Goal: Task Accomplishment & Management: Complete application form

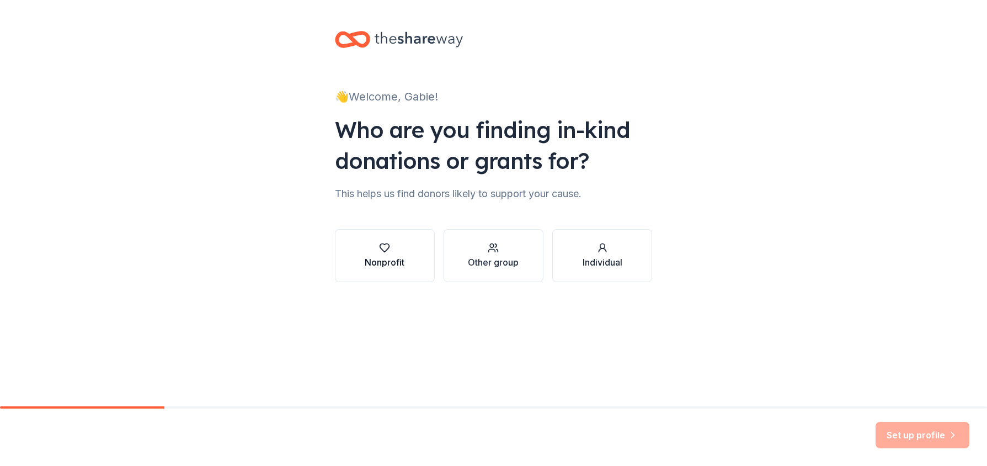
click at [379, 248] on icon "button" at bounding box center [384, 247] width 11 height 11
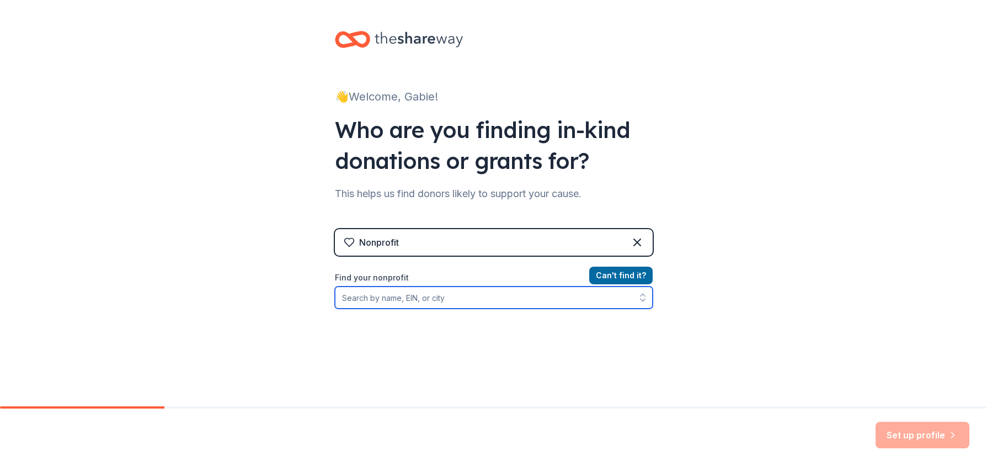
click at [405, 296] on input "Find your nonprofit" at bounding box center [494, 297] width 318 height 22
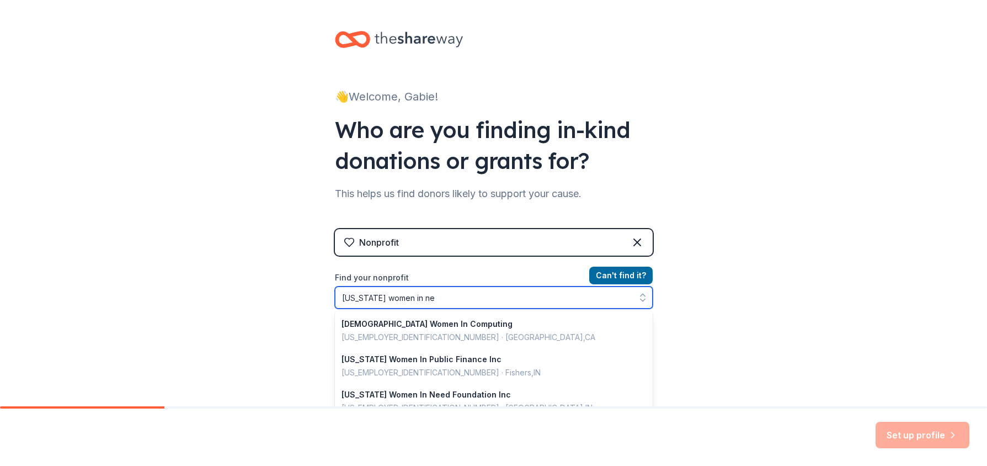
type input "[US_STATE] women in nee"
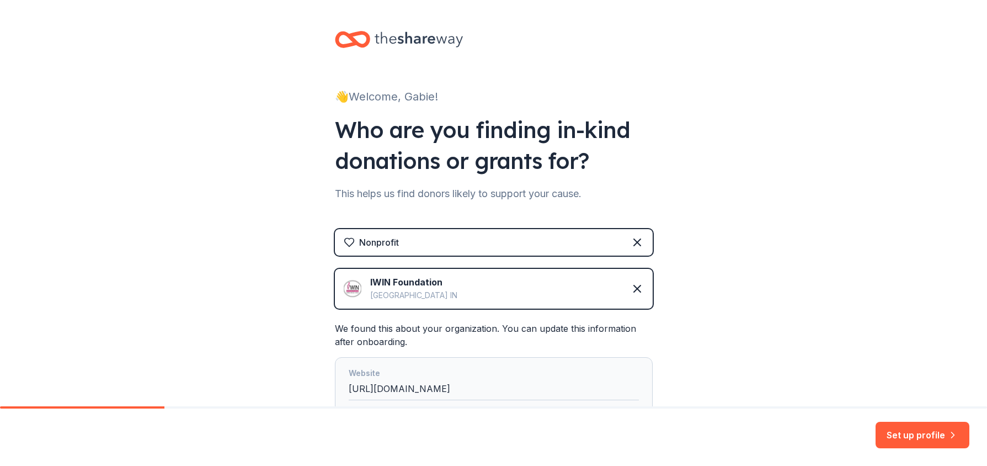
scroll to position [142, 0]
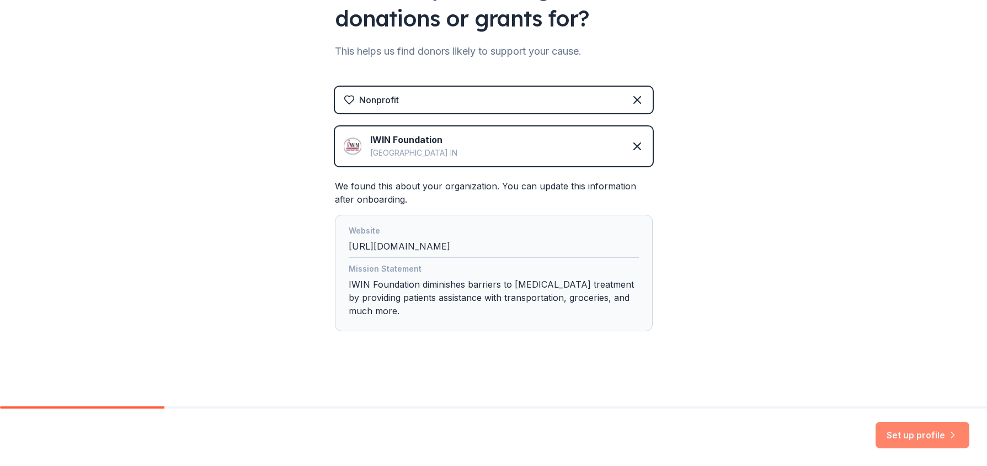
click at [902, 435] on button "Set up profile" at bounding box center [923, 435] width 94 height 26
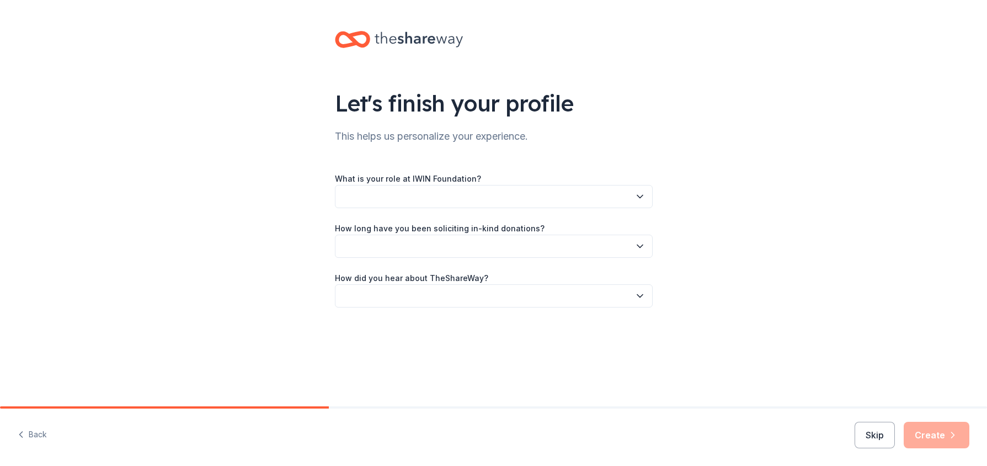
click at [408, 199] on button "button" at bounding box center [494, 196] width 318 height 23
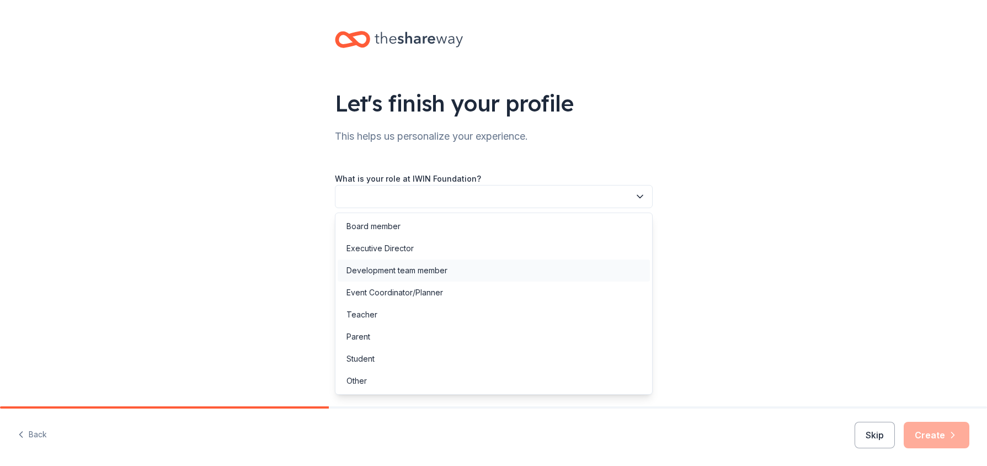
click at [396, 271] on div "Development team member" at bounding box center [396, 270] width 101 height 13
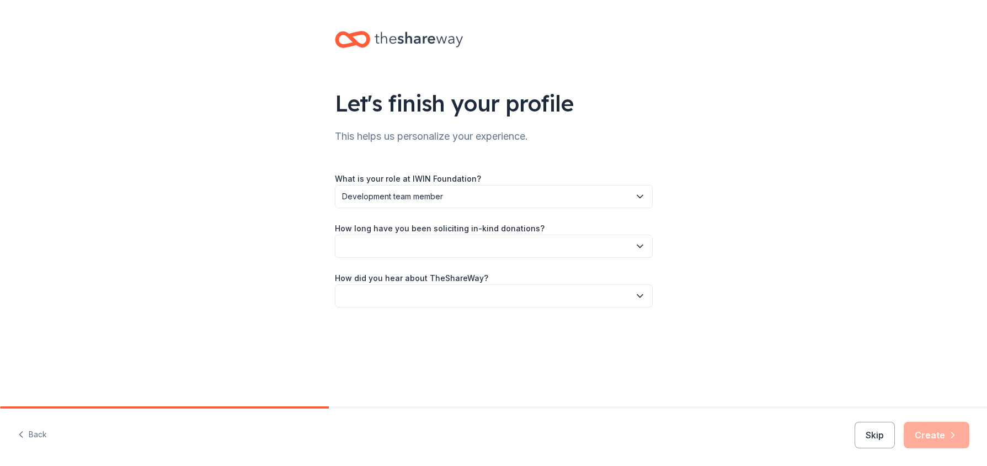
click at [412, 247] on button "button" at bounding box center [494, 245] width 318 height 23
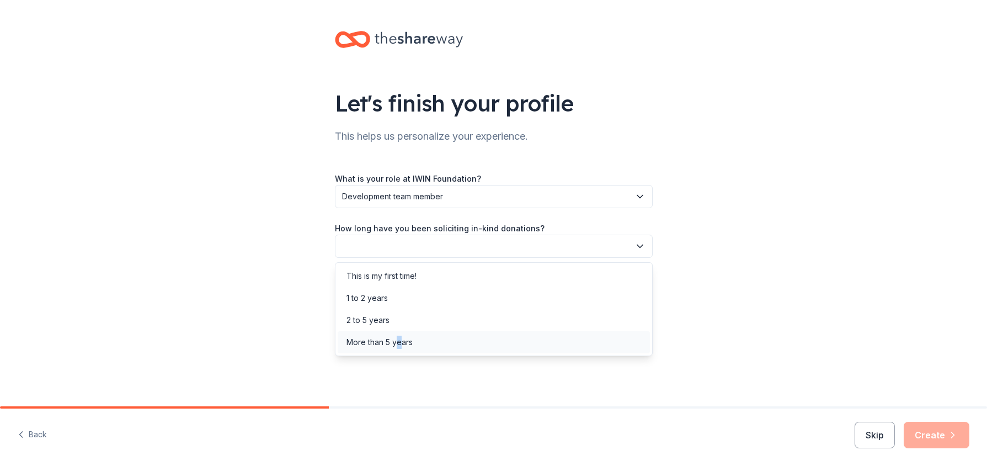
click at [399, 344] on div "More than 5 years" at bounding box center [379, 341] width 66 height 13
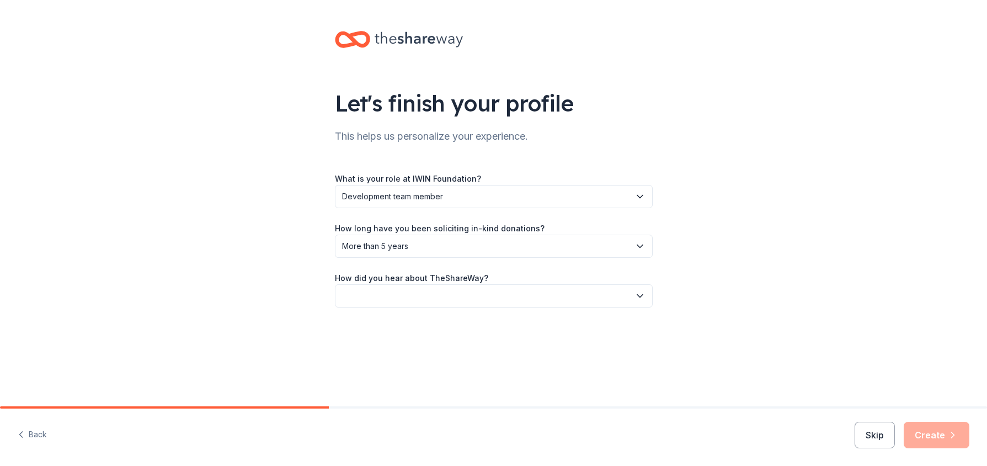
click at [413, 297] on button "button" at bounding box center [494, 295] width 318 height 23
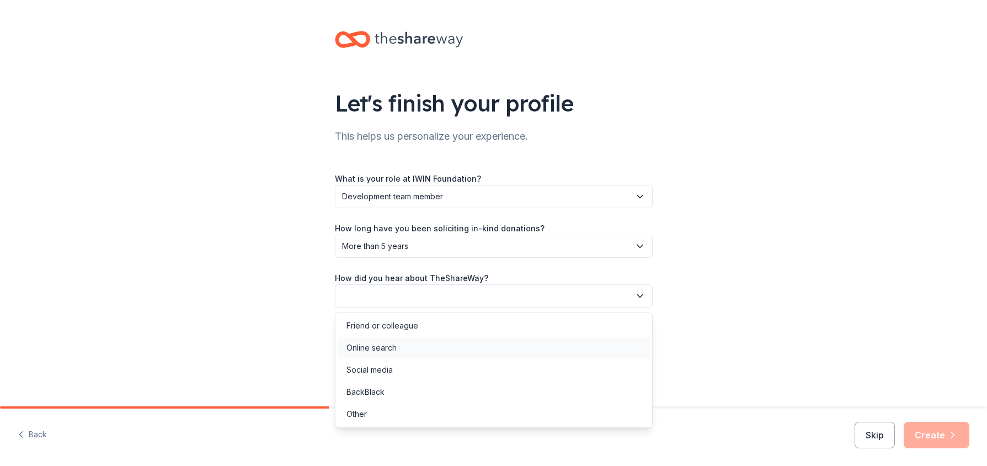
click at [398, 347] on div "Online search" at bounding box center [494, 348] width 312 height 22
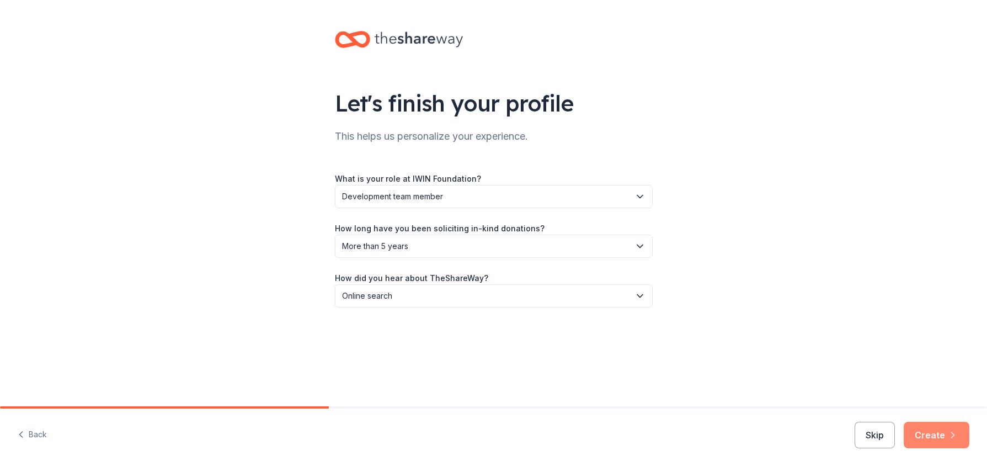
click at [921, 442] on button "Create" at bounding box center [937, 435] width 66 height 26
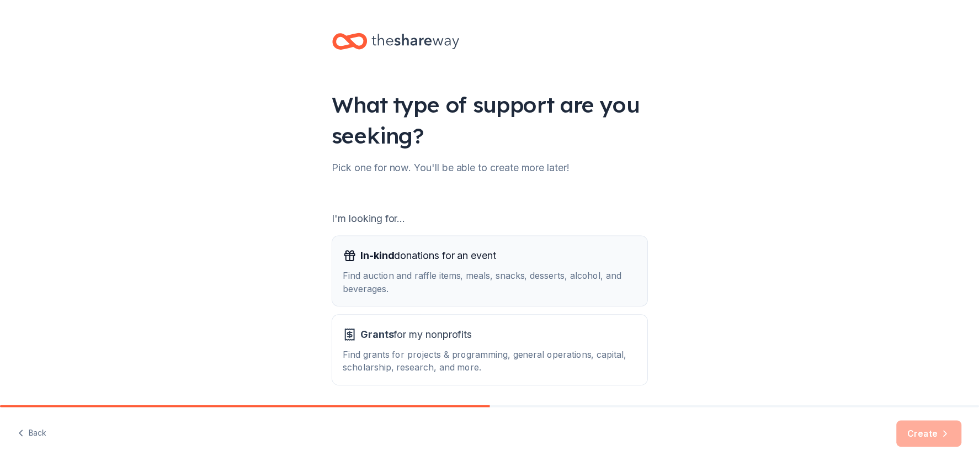
scroll to position [39, 0]
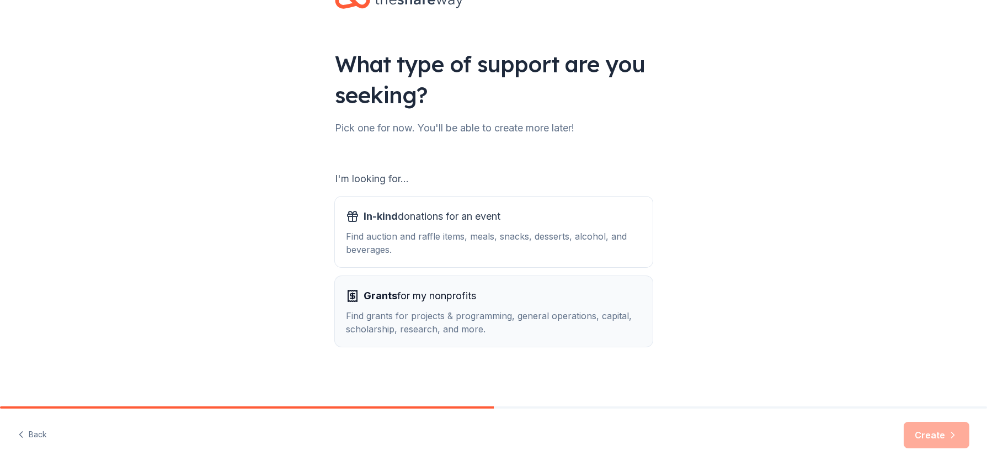
click at [442, 319] on div "Find grants for projects & programming, general operations, capital, scholarshi…" at bounding box center [494, 322] width 296 height 26
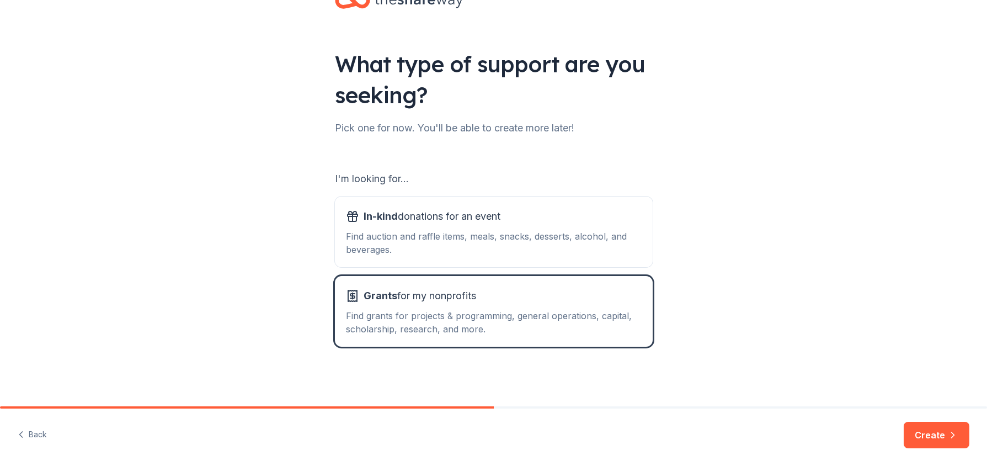
click at [935, 431] on button "Create" at bounding box center [937, 435] width 66 height 26
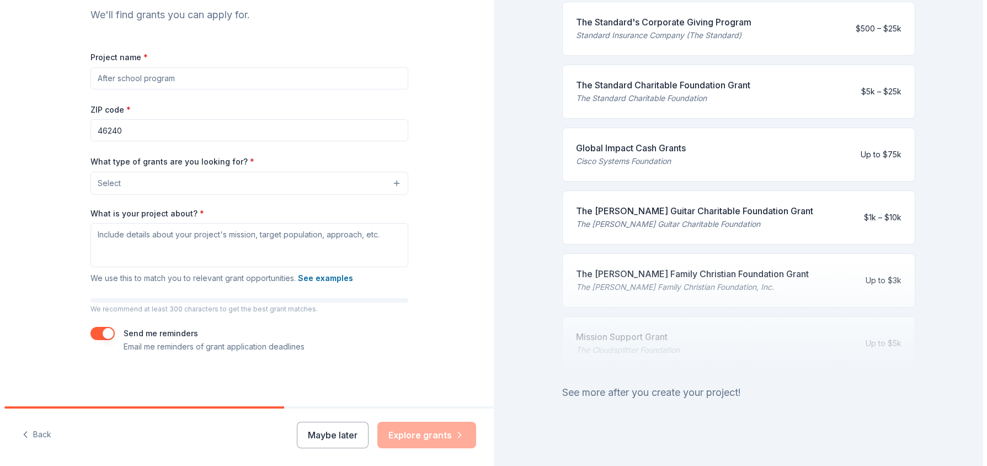
scroll to position [442, 0]
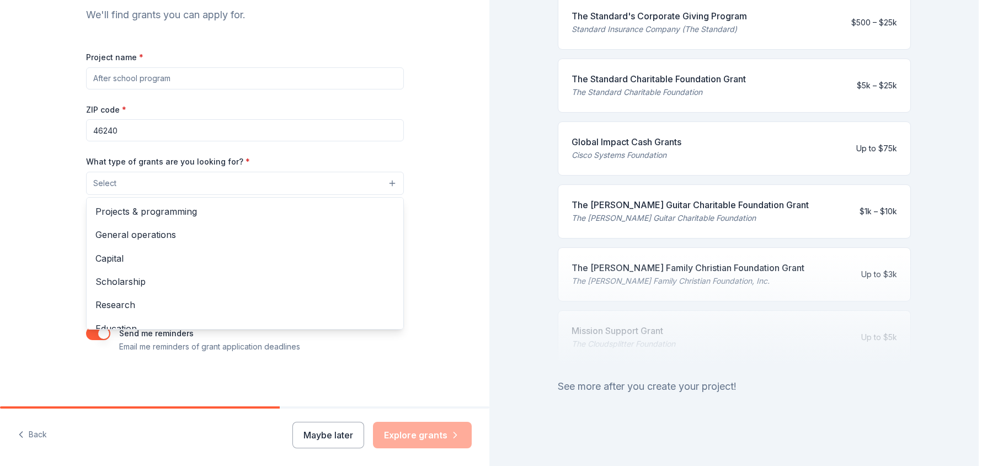
click at [144, 183] on button "Select" at bounding box center [245, 183] width 318 height 23
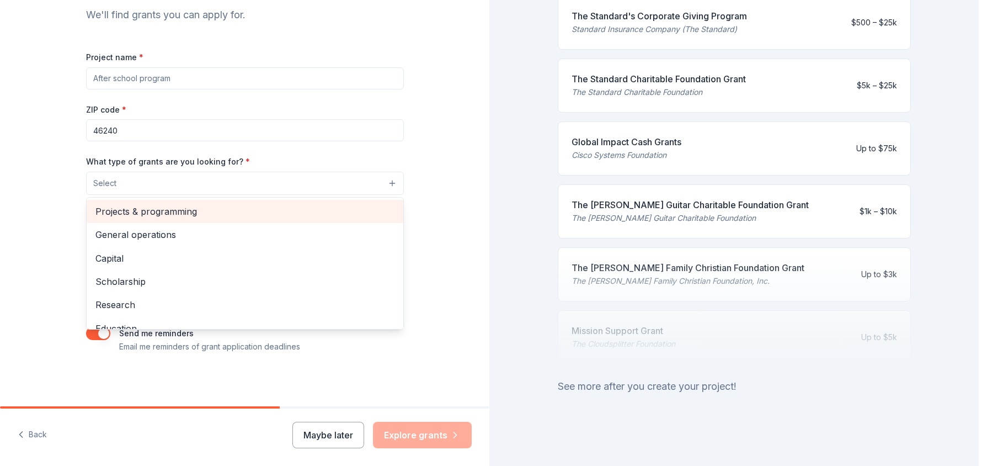
click at [156, 210] on span "Projects & programming" at bounding box center [244, 211] width 299 height 14
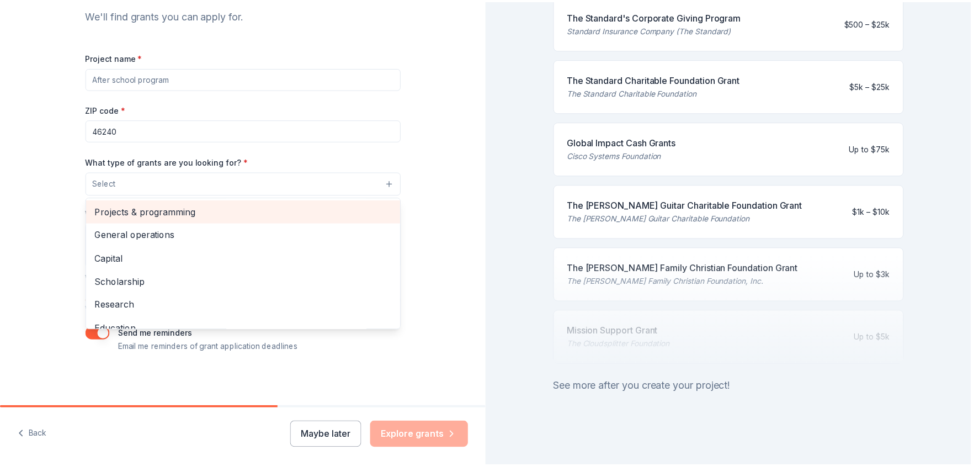
scroll to position [24, 0]
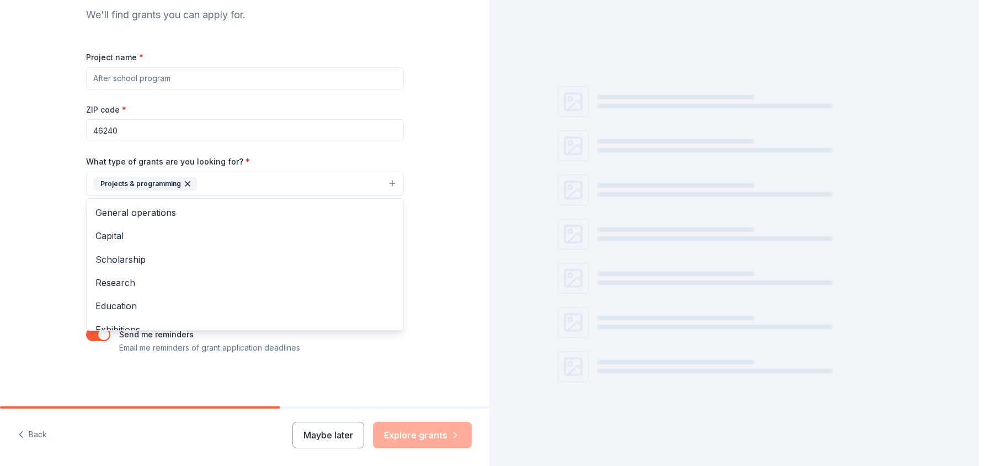
click at [47, 195] on div "Tell us about your project. We'll find grants you can apply for. Project name *…" at bounding box center [244, 143] width 489 height 529
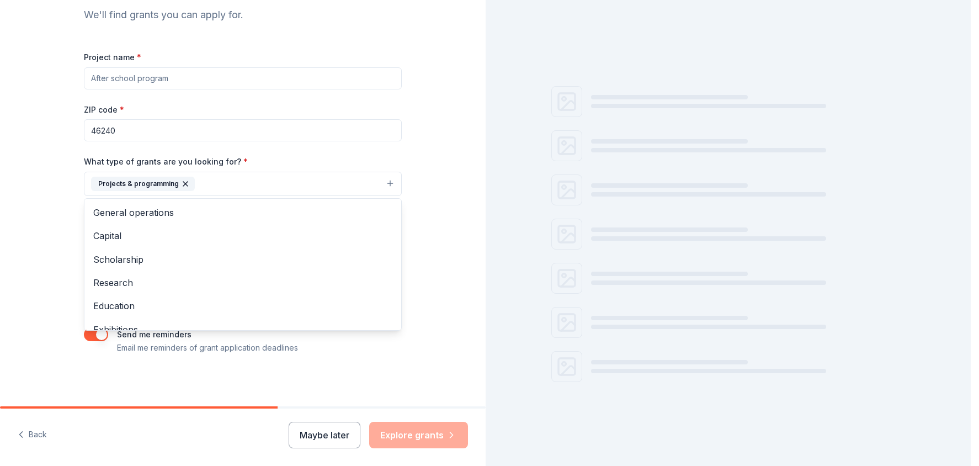
scroll to position [442, 0]
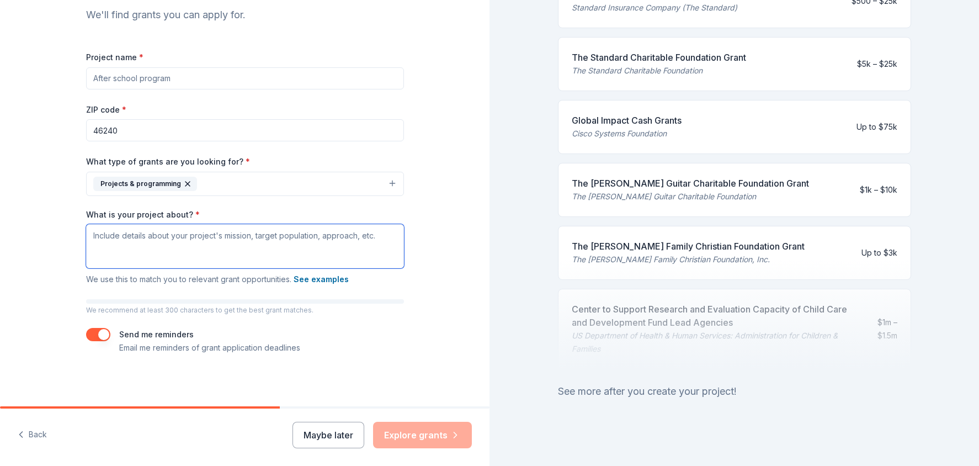
click at [113, 238] on textarea "What is your project about? *" at bounding box center [245, 246] width 318 height 44
